Goal: Information Seeking & Learning: Learn about a topic

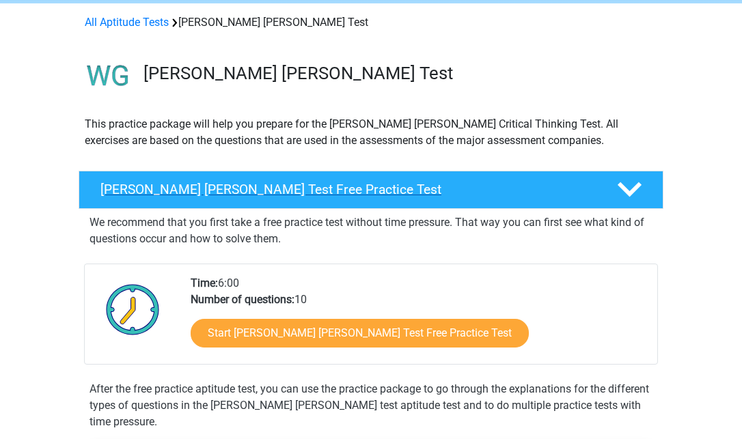
scroll to position [54, 0]
click at [618, 184] on icon at bounding box center [630, 190] width 24 height 24
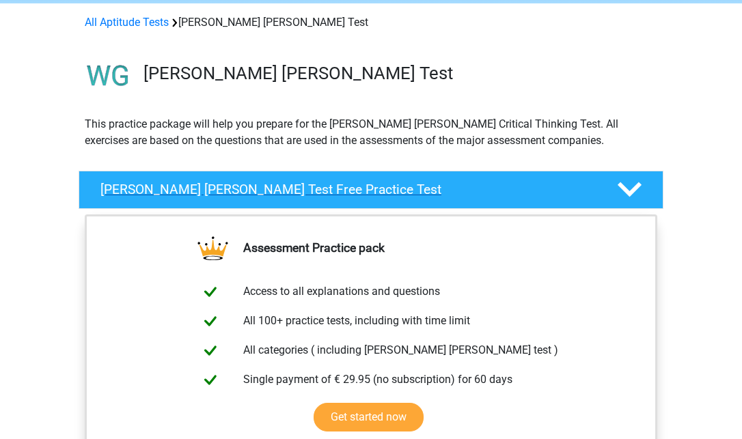
click at [618, 184] on icon at bounding box center [630, 190] width 24 height 24
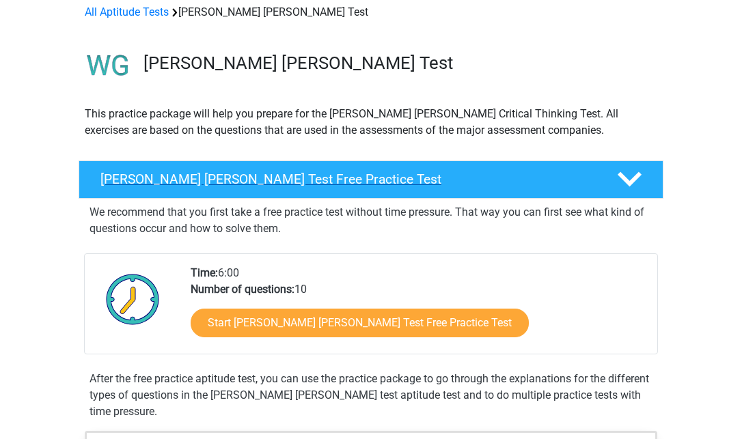
scroll to position [66, 0]
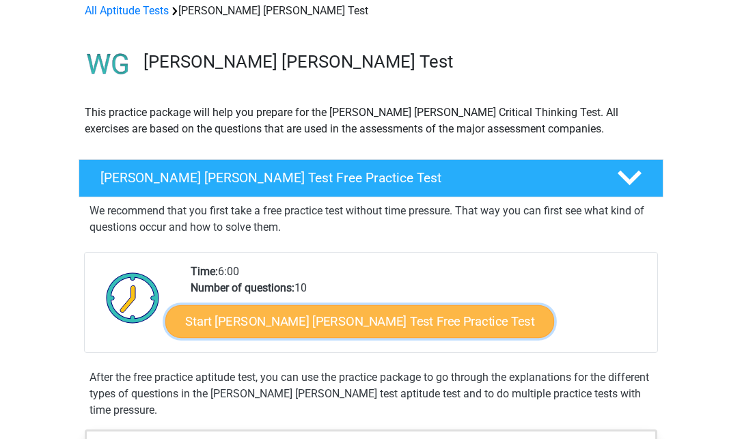
click at [378, 325] on link "Start Watson Glaser Test Free Practice Test" at bounding box center [359, 321] width 389 height 33
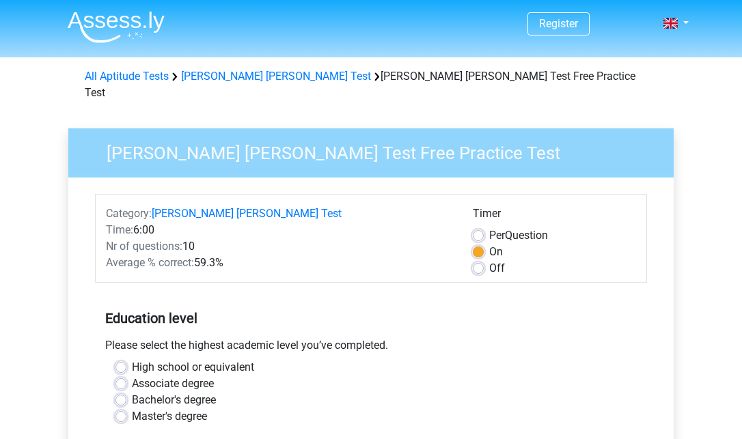
scroll to position [137, 0]
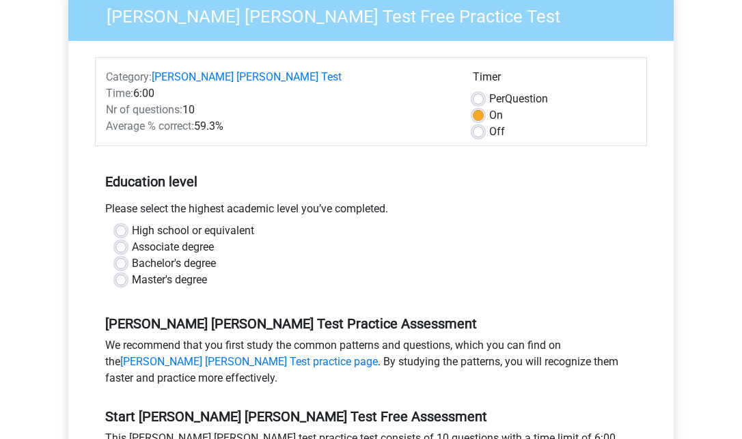
click at [132, 223] on label "High school or equivalent" at bounding box center [193, 231] width 122 height 16
click at [122, 223] on input "High school or equivalent" at bounding box center [120, 230] width 11 height 14
radio input "true"
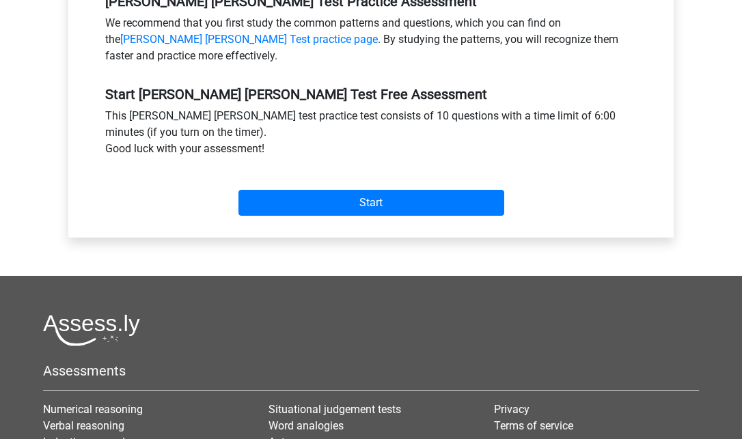
scroll to position [388, 0]
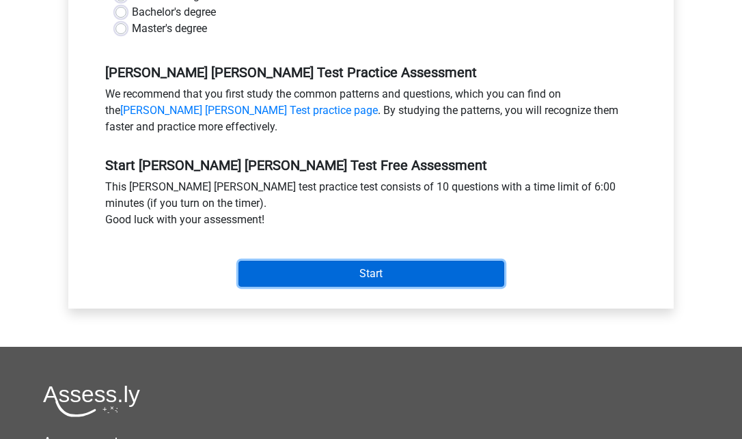
click at [305, 262] on input "Start" at bounding box center [371, 274] width 266 height 26
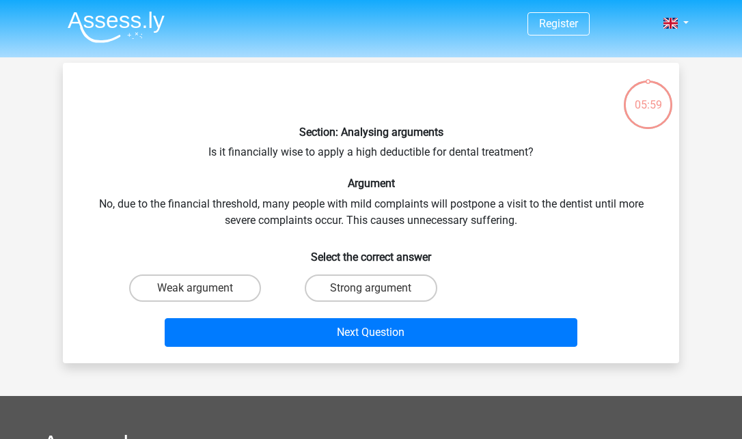
scroll to position [6, 0]
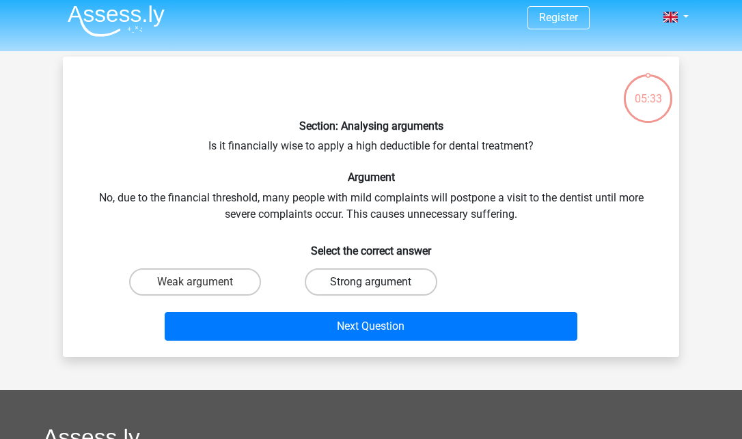
click at [381, 276] on label "Strong argument" at bounding box center [371, 282] width 132 height 27
click at [380, 282] on input "Strong argument" at bounding box center [375, 286] width 9 height 9
radio input "true"
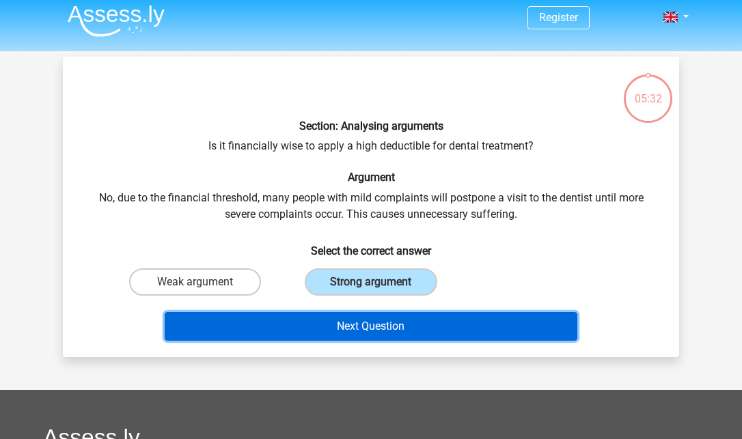
click at [397, 325] on button "Next Question" at bounding box center [371, 326] width 413 height 29
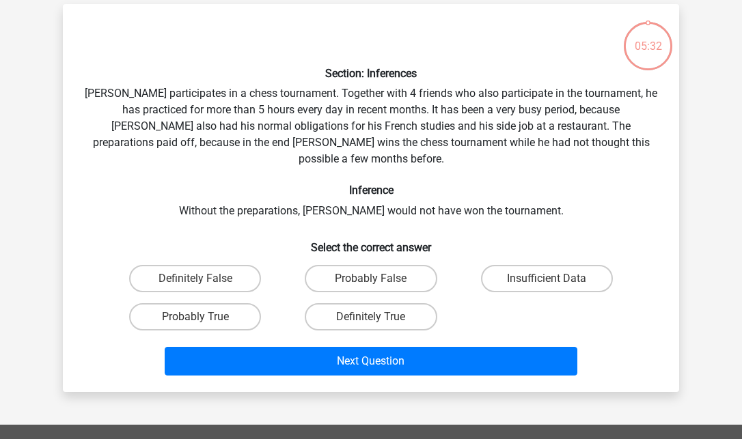
scroll to position [63, 0]
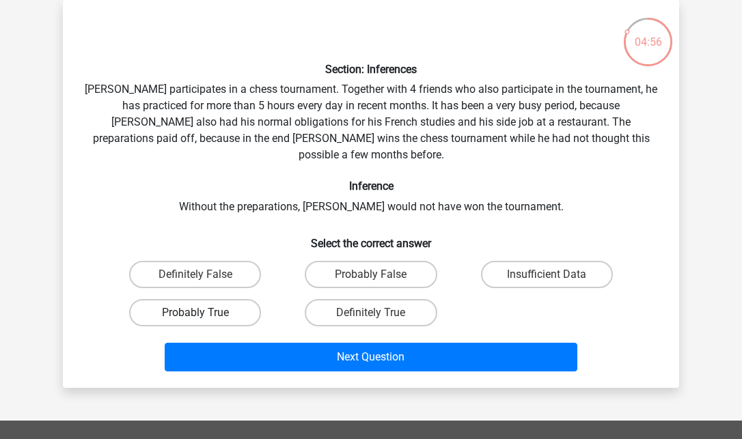
click at [193, 299] on label "Probably True" at bounding box center [195, 312] width 132 height 27
click at [195, 313] on input "Probably True" at bounding box center [199, 317] width 9 height 9
radio input "true"
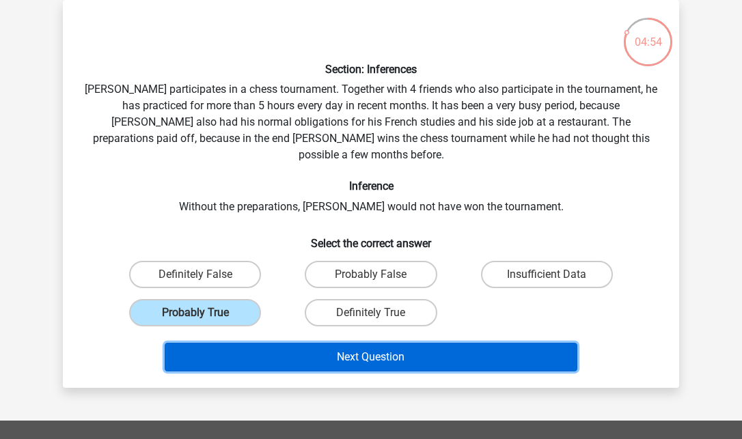
click at [336, 343] on button "Next Question" at bounding box center [371, 357] width 413 height 29
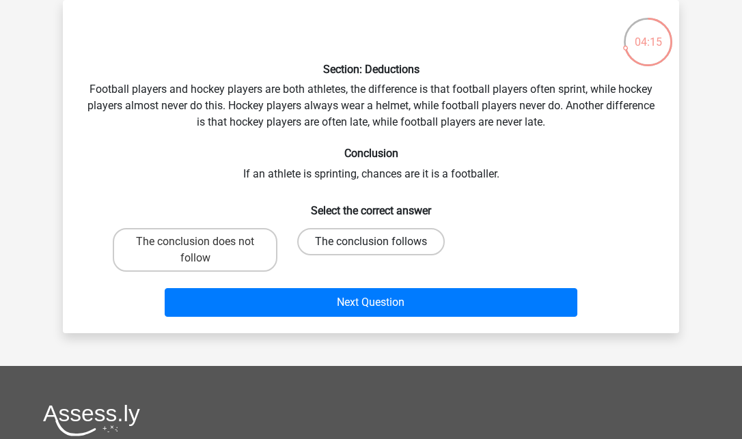
click at [327, 250] on label "The conclusion follows" at bounding box center [371, 241] width 148 height 27
click at [371, 250] on input "The conclusion follows" at bounding box center [375, 246] width 9 height 9
radio input "true"
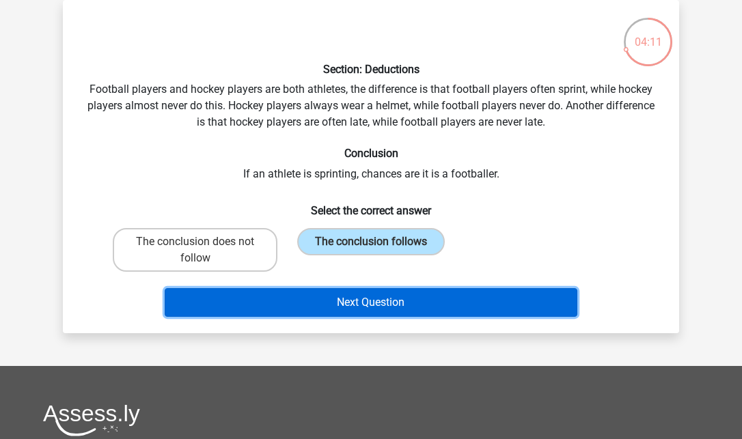
click at [357, 310] on button "Next Question" at bounding box center [371, 302] width 413 height 29
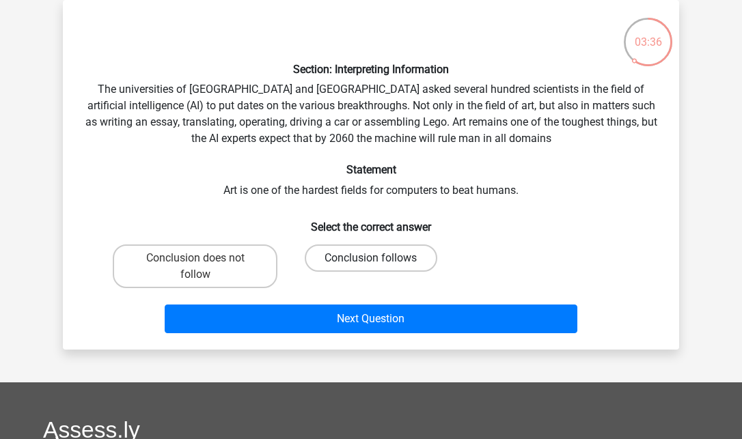
click at [368, 247] on label "Conclusion follows" at bounding box center [371, 258] width 132 height 27
click at [371, 258] on input "Conclusion follows" at bounding box center [375, 262] width 9 height 9
radio input "true"
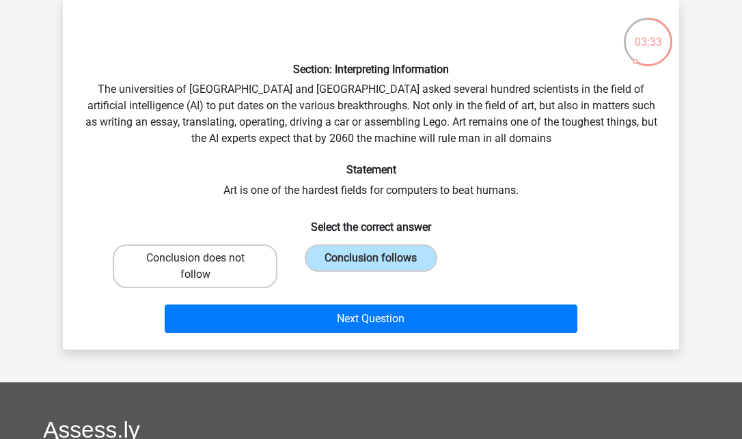
click at [215, 251] on label "Conclusion does not follow" at bounding box center [195, 267] width 165 height 44
click at [204, 258] on input "Conclusion does not follow" at bounding box center [199, 262] width 9 height 9
radio input "true"
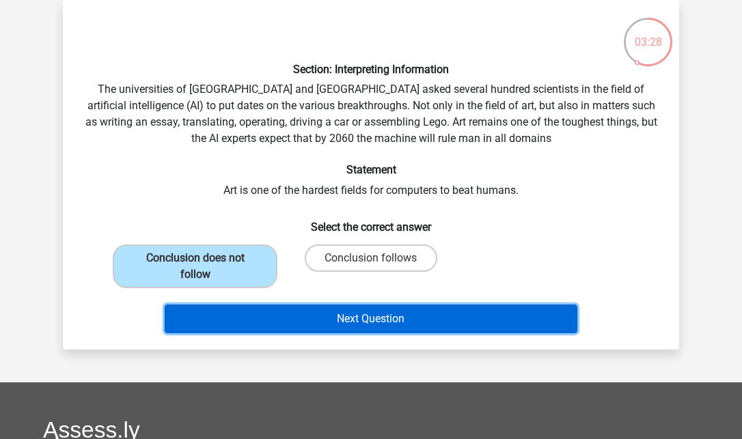
click at [379, 305] on button "Next Question" at bounding box center [371, 319] width 413 height 29
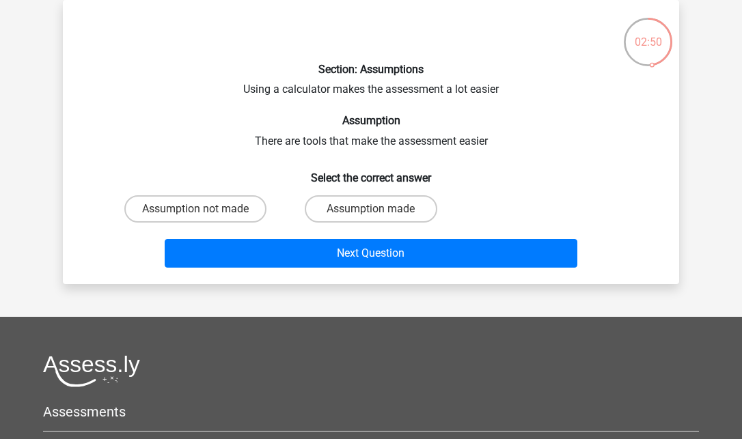
scroll to position [0, 0]
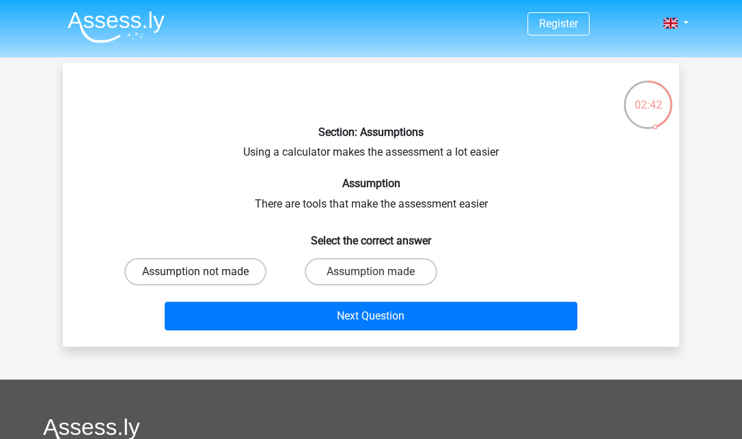
click at [215, 267] on label "Assumption not made" at bounding box center [195, 271] width 142 height 27
click at [204, 272] on input "Assumption not made" at bounding box center [199, 276] width 9 height 9
radio input "true"
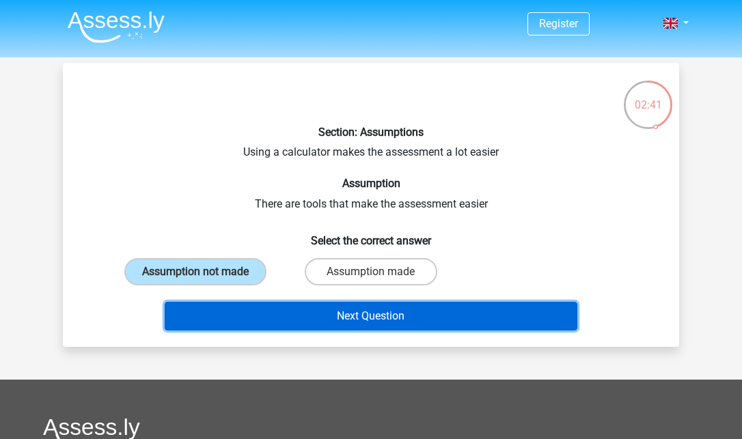
click at [310, 327] on button "Next Question" at bounding box center [371, 316] width 413 height 29
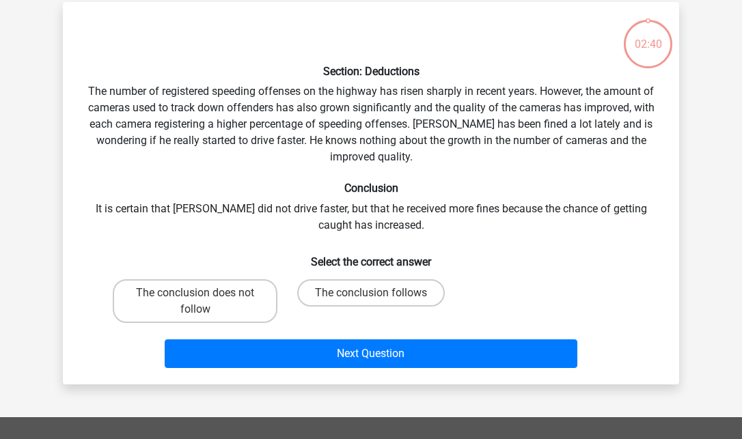
scroll to position [63, 0]
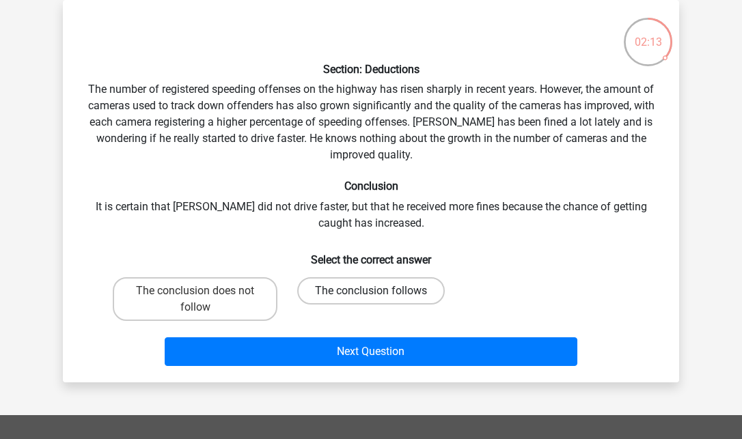
click at [351, 282] on label "The conclusion follows" at bounding box center [371, 290] width 148 height 27
click at [371, 291] on input "The conclusion follows" at bounding box center [375, 295] width 9 height 9
radio input "true"
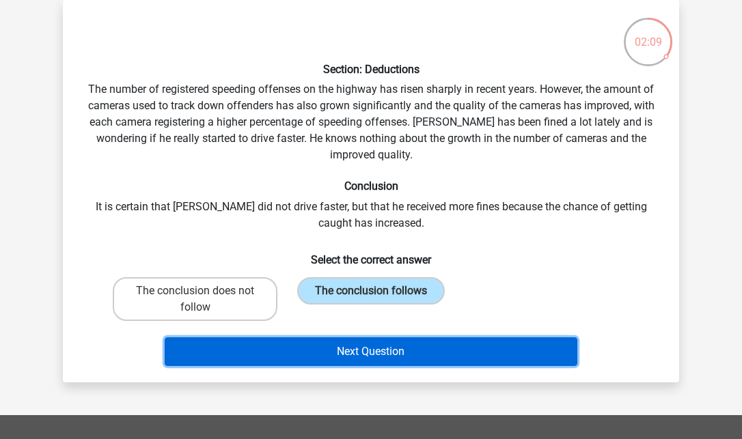
click at [378, 347] on button "Next Question" at bounding box center [371, 352] width 413 height 29
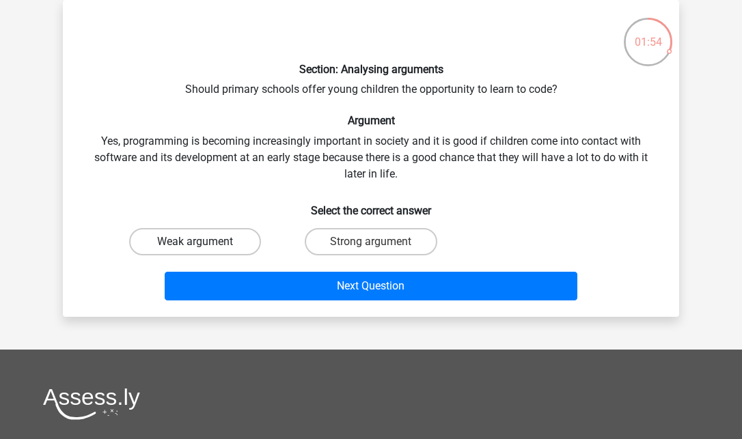
click at [236, 246] on label "Weak argument" at bounding box center [195, 241] width 132 height 27
click at [204, 246] on input "Weak argument" at bounding box center [199, 246] width 9 height 9
radio input "true"
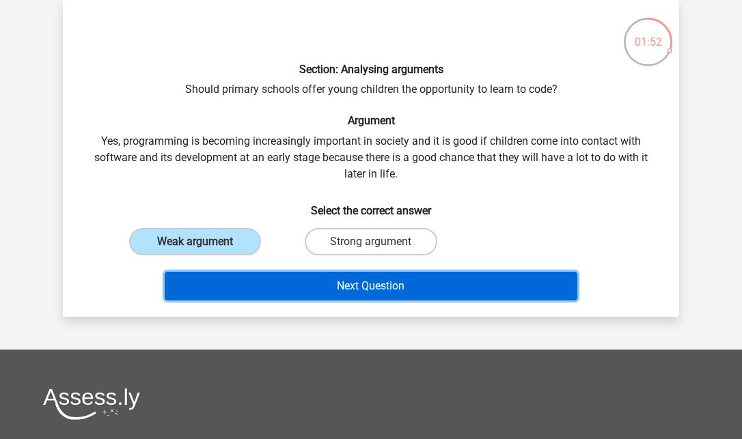
click at [303, 290] on button "Next Question" at bounding box center [371, 286] width 413 height 29
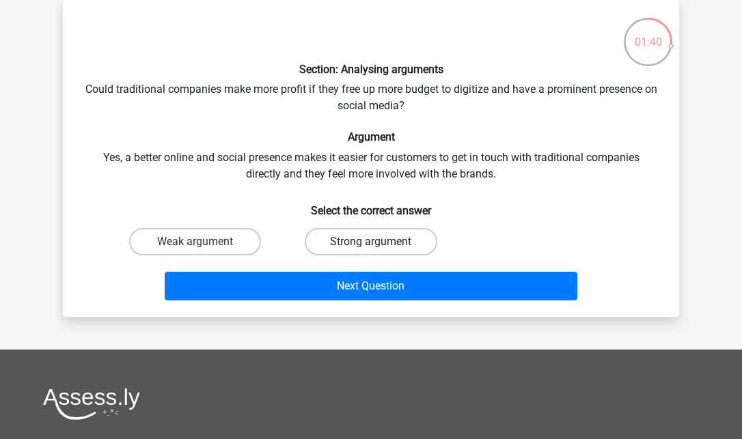
click at [336, 234] on label "Strong argument" at bounding box center [371, 241] width 132 height 27
click at [371, 242] on input "Strong argument" at bounding box center [375, 246] width 9 height 9
radio input "true"
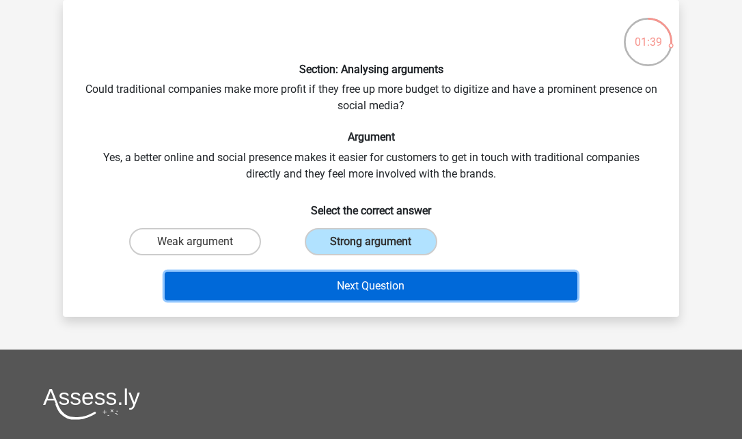
click at [362, 286] on button "Next Question" at bounding box center [371, 286] width 413 height 29
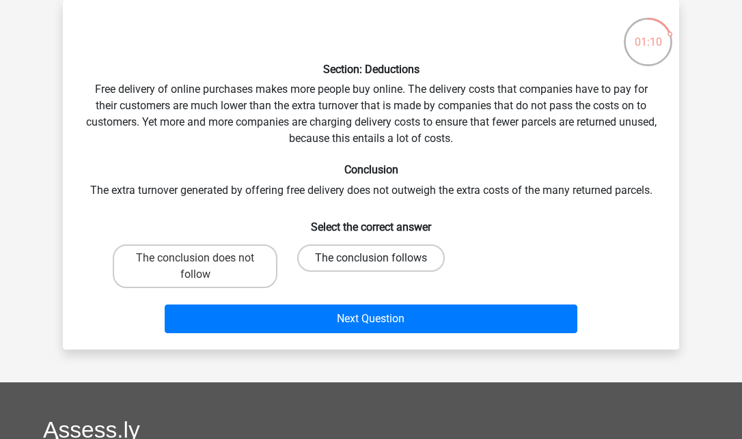
click at [346, 258] on label "The conclusion follows" at bounding box center [371, 258] width 148 height 27
click at [371, 258] on input "The conclusion follows" at bounding box center [375, 262] width 9 height 9
radio input "true"
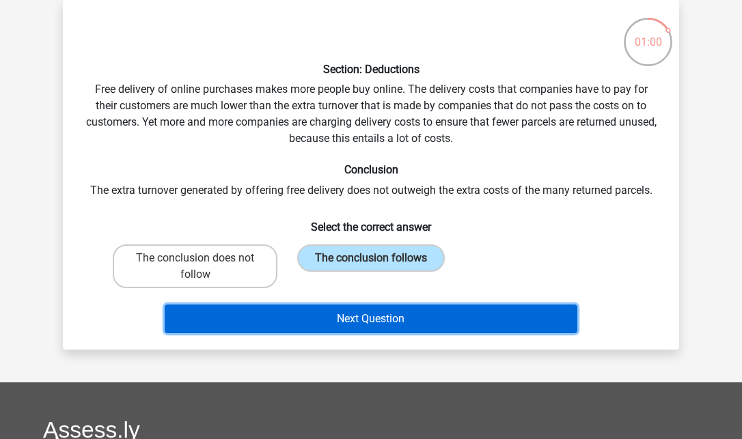
click at [383, 314] on button "Next Question" at bounding box center [371, 319] width 413 height 29
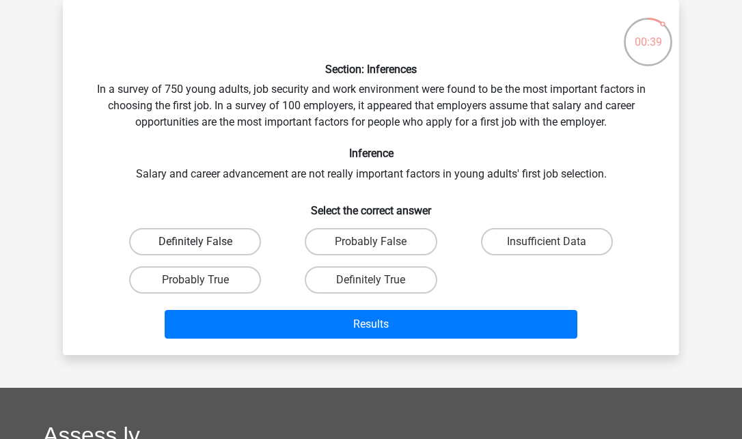
click at [248, 231] on label "Definitely False" at bounding box center [195, 241] width 132 height 27
click at [204, 242] on input "Definitely False" at bounding box center [199, 246] width 9 height 9
radio input "true"
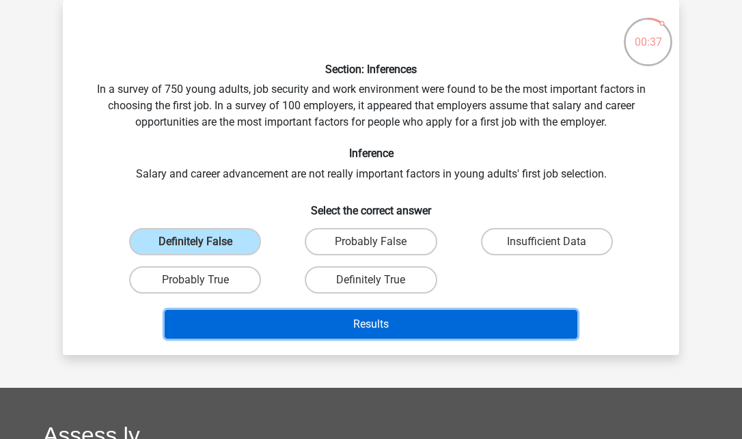
click at [326, 323] on button "Results" at bounding box center [371, 324] width 413 height 29
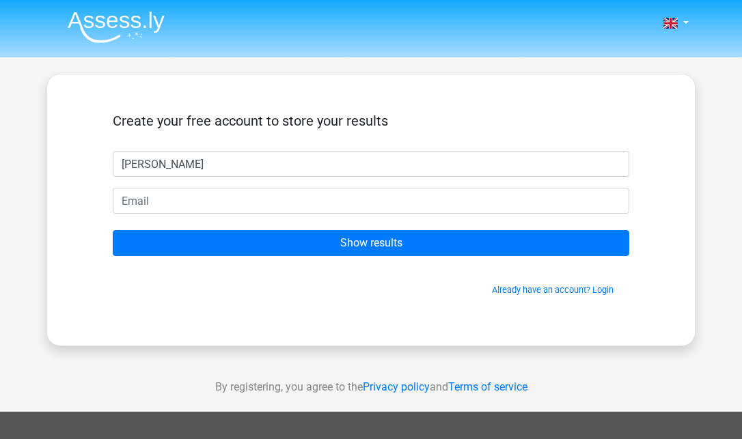
type input "Alisha"
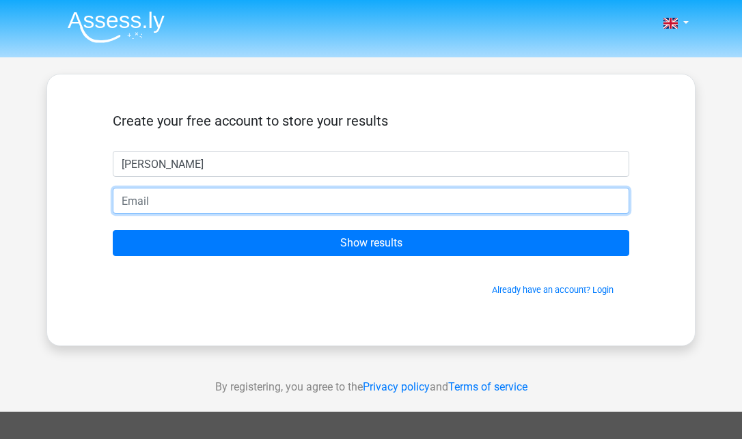
click at [321, 206] on input "email" at bounding box center [371, 201] width 517 height 26
type input "alishakainth07@gmail.com"
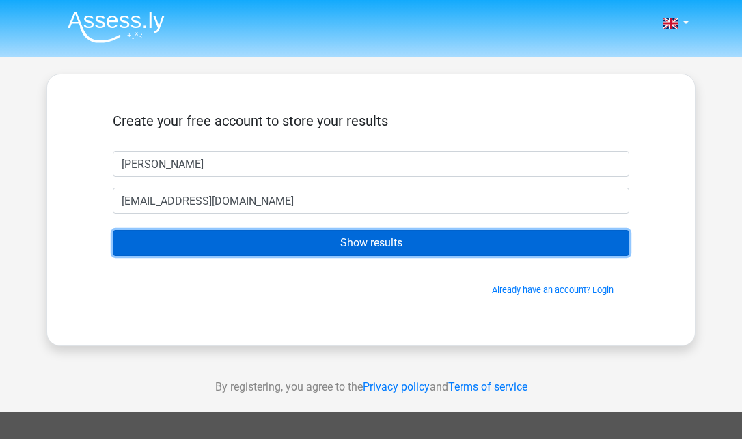
click at [338, 243] on input "Show results" at bounding box center [371, 243] width 517 height 26
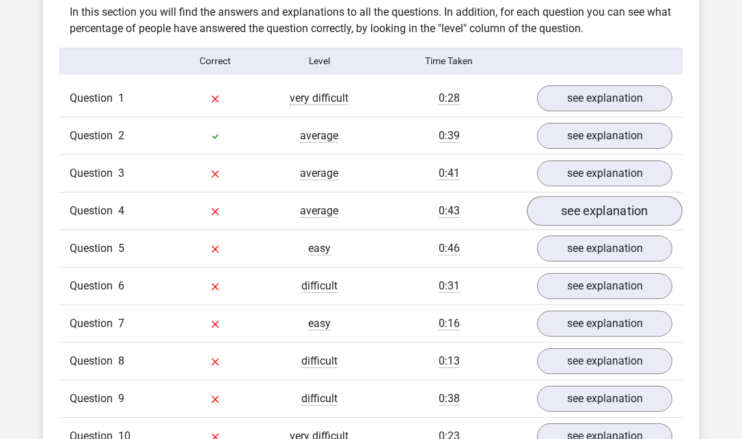
scroll to position [1061, 0]
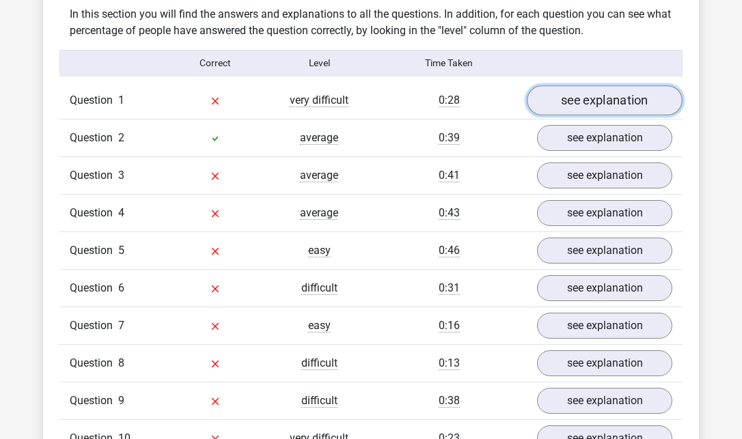
click at [583, 85] on link "see explanation" at bounding box center [605, 100] width 156 height 30
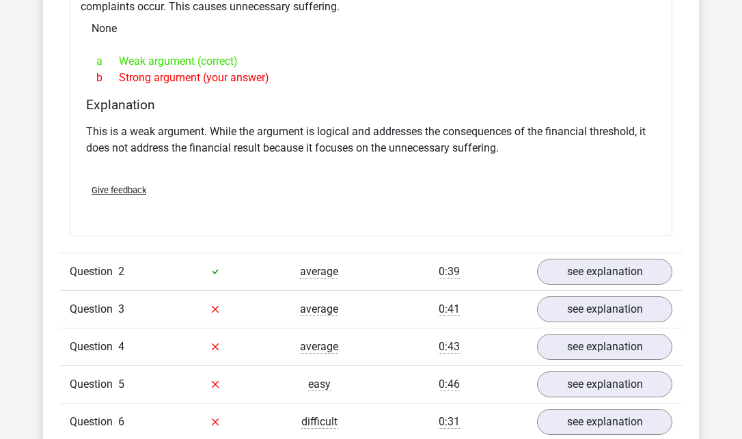
scroll to position [1291, 0]
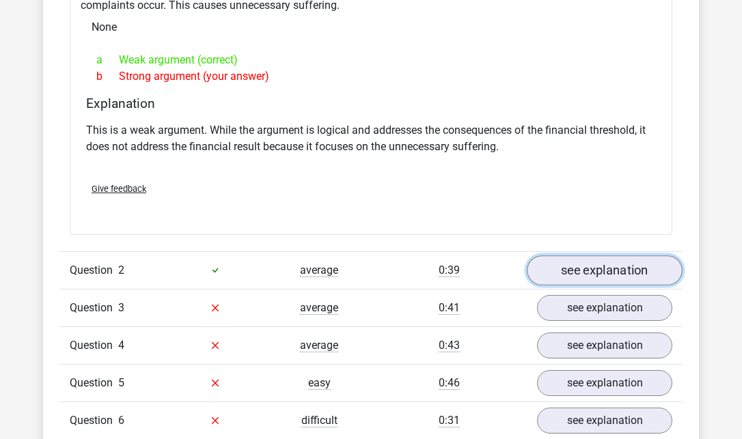
click at [576, 256] on link "see explanation" at bounding box center [605, 271] width 156 height 30
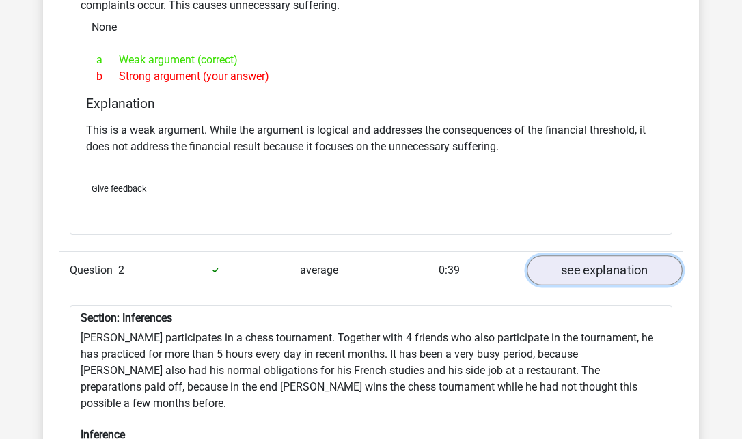
click at [576, 256] on link "see explanation" at bounding box center [605, 271] width 156 height 30
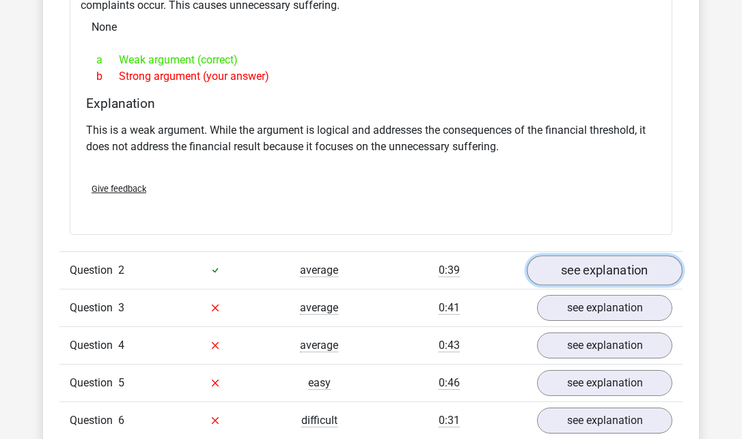
click at [584, 256] on link "see explanation" at bounding box center [605, 271] width 156 height 30
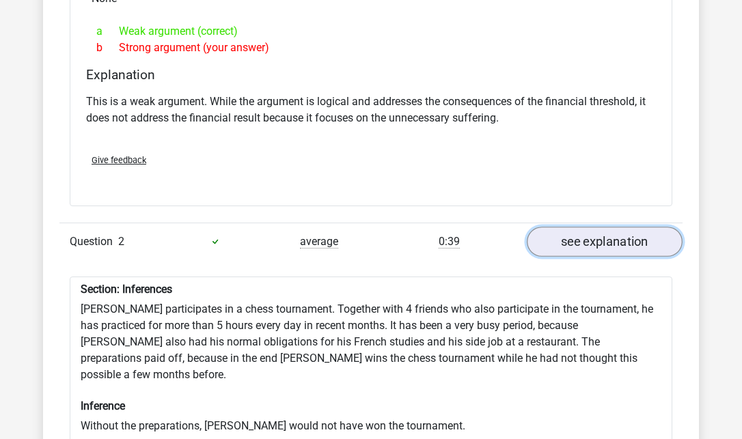
scroll to position [1333, 0]
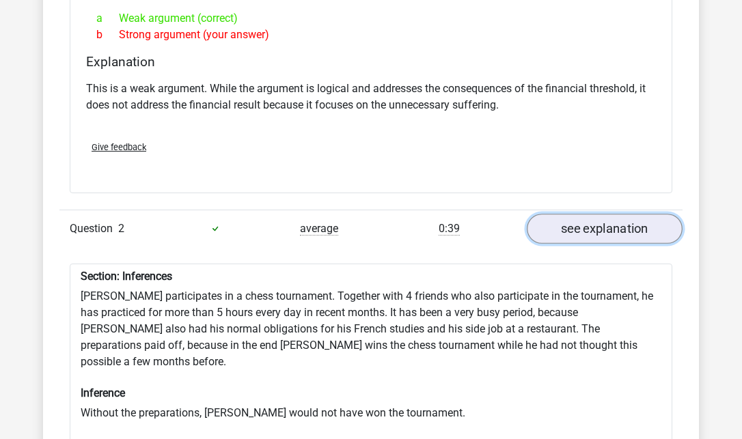
click at [608, 214] on link "see explanation" at bounding box center [605, 229] width 156 height 30
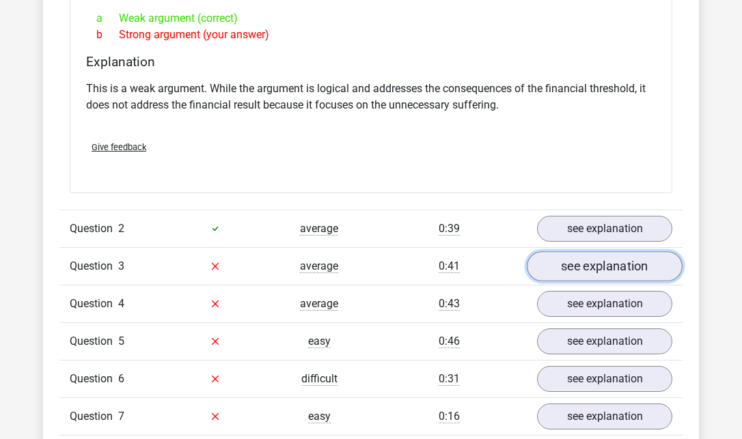
click at [612, 251] on link "see explanation" at bounding box center [605, 266] width 156 height 30
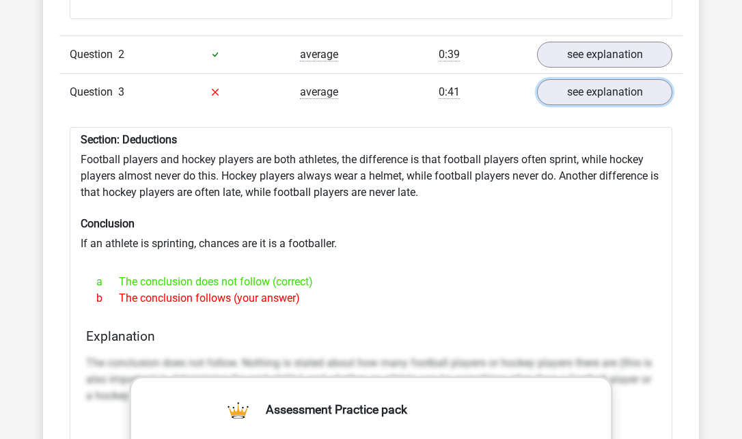
scroll to position [1497, 0]
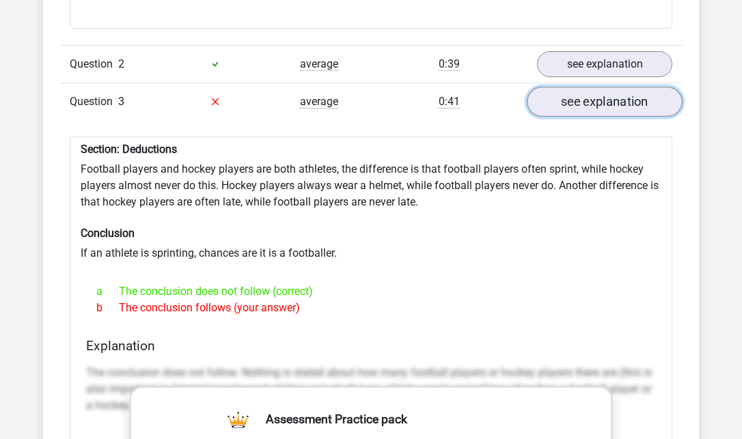
click at [568, 87] on link "see explanation" at bounding box center [605, 102] width 156 height 30
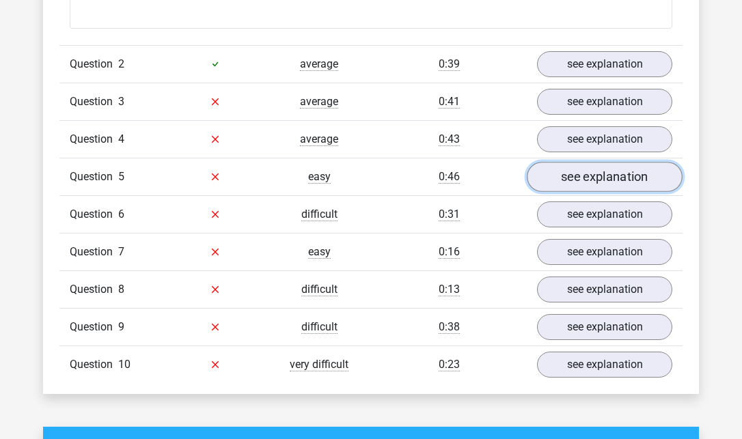
click at [569, 162] on link "see explanation" at bounding box center [605, 177] width 156 height 30
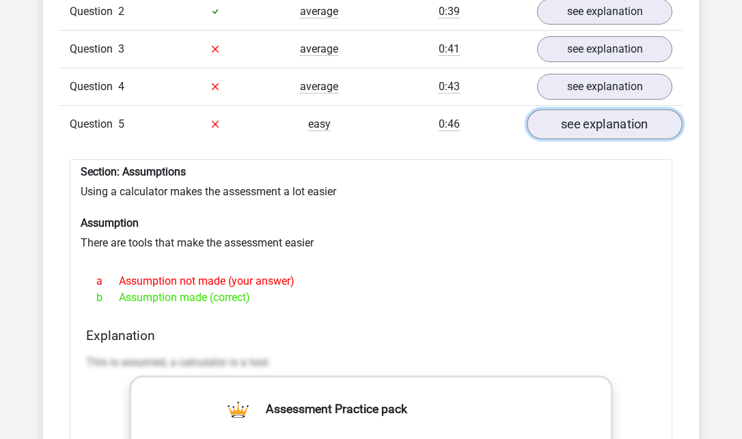
scroll to position [1557, 0]
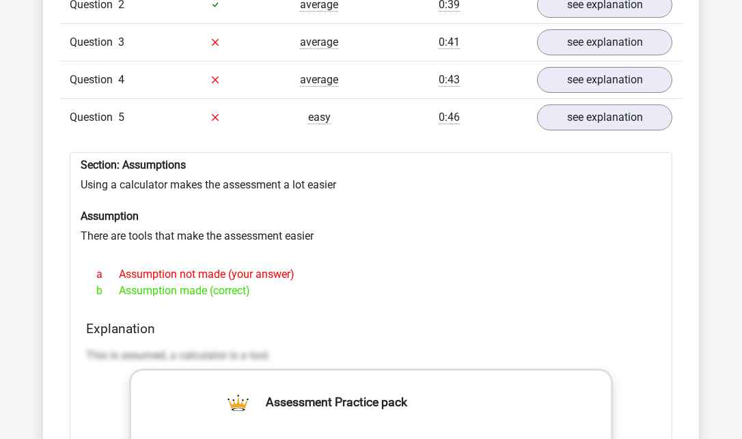
click at [580, 114] on div "Question 1 very difficult 0:28 see explanation Section: Analysing arguments Is …" at bounding box center [371, 303] width 603 height 1434
click at [585, 103] on link "see explanation" at bounding box center [605, 118] width 156 height 30
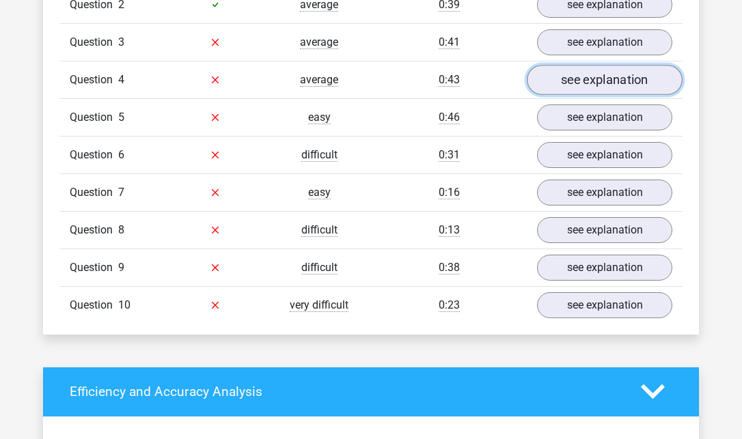
click at [603, 65] on link "see explanation" at bounding box center [605, 80] width 156 height 30
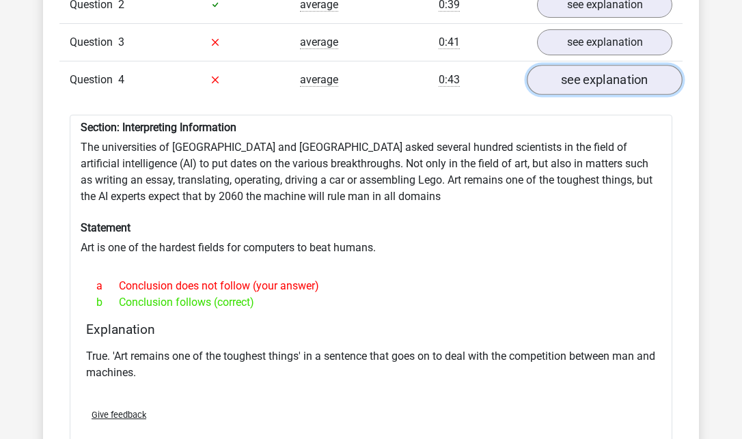
click at [603, 65] on link "see explanation" at bounding box center [605, 80] width 156 height 30
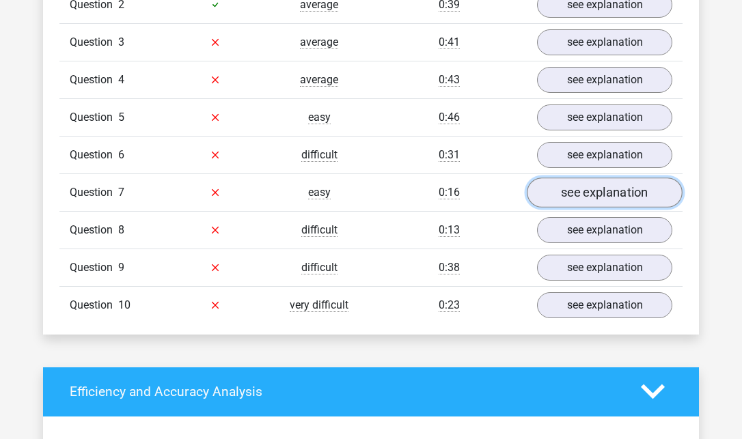
click at [585, 178] on link "see explanation" at bounding box center [605, 193] width 156 height 30
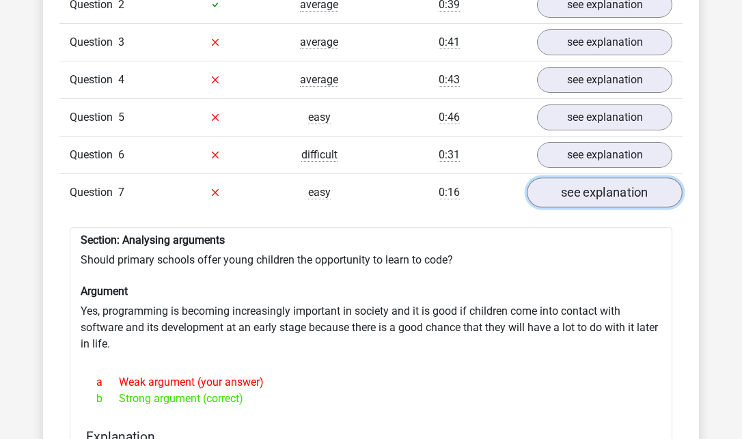
click at [585, 178] on link "see explanation" at bounding box center [605, 193] width 156 height 30
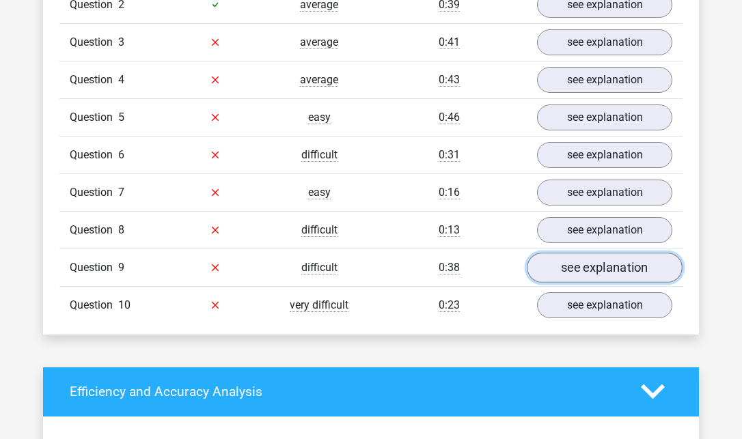
click at [614, 253] on link "see explanation" at bounding box center [605, 268] width 156 height 30
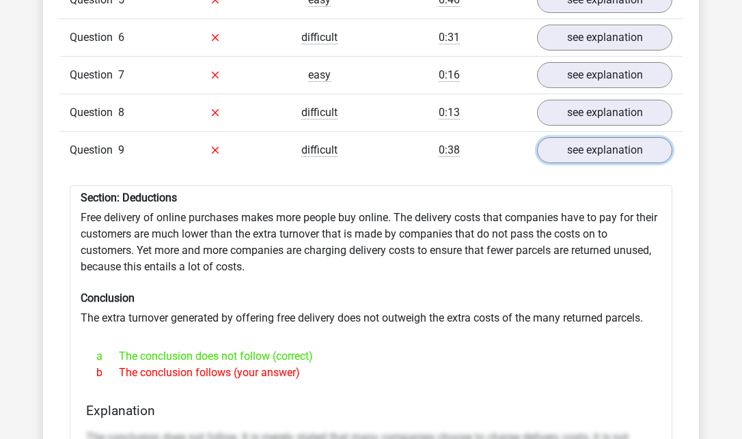
scroll to position [1834, 0]
